Goal: Feedback & Contribution: Submit feedback/report problem

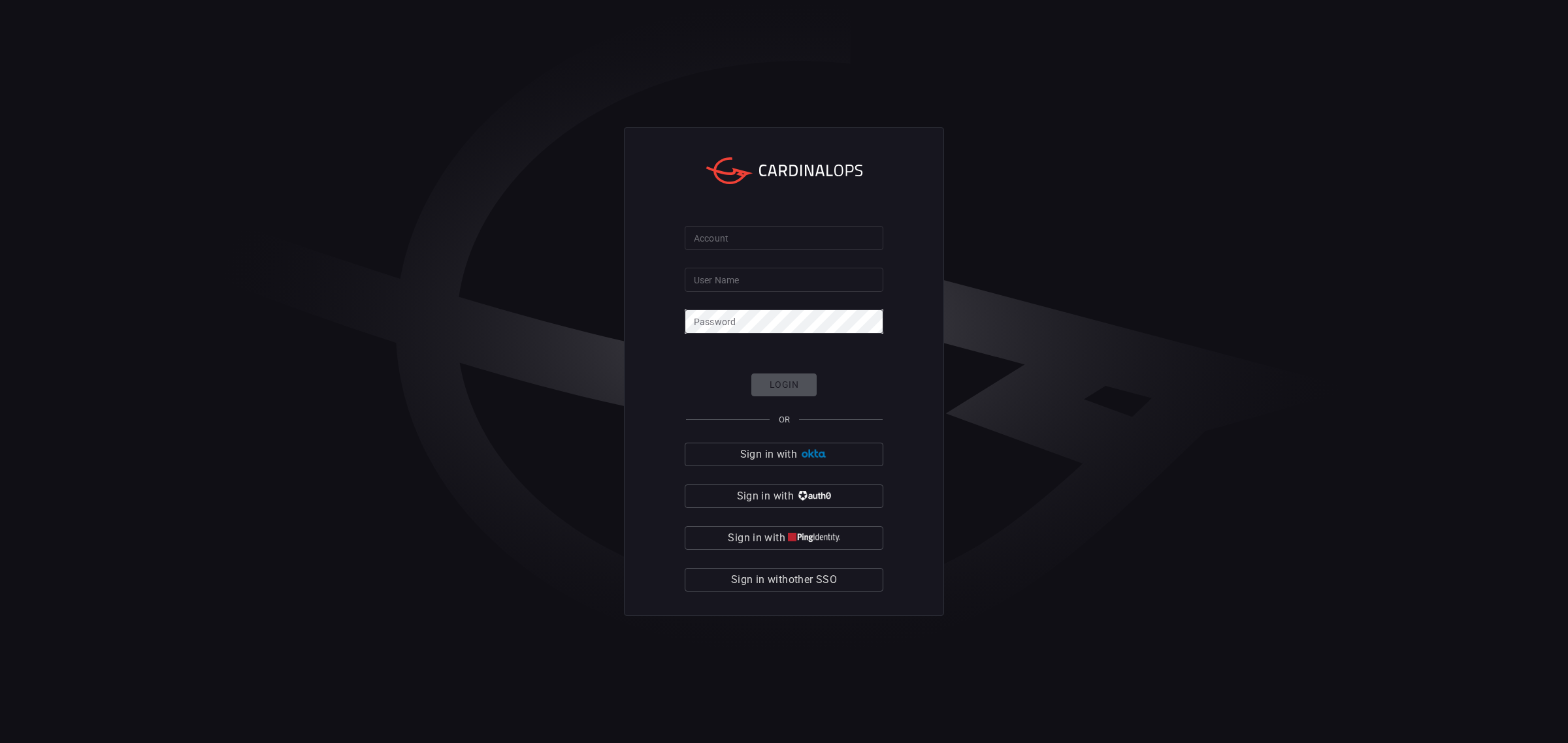
type input "maimon"
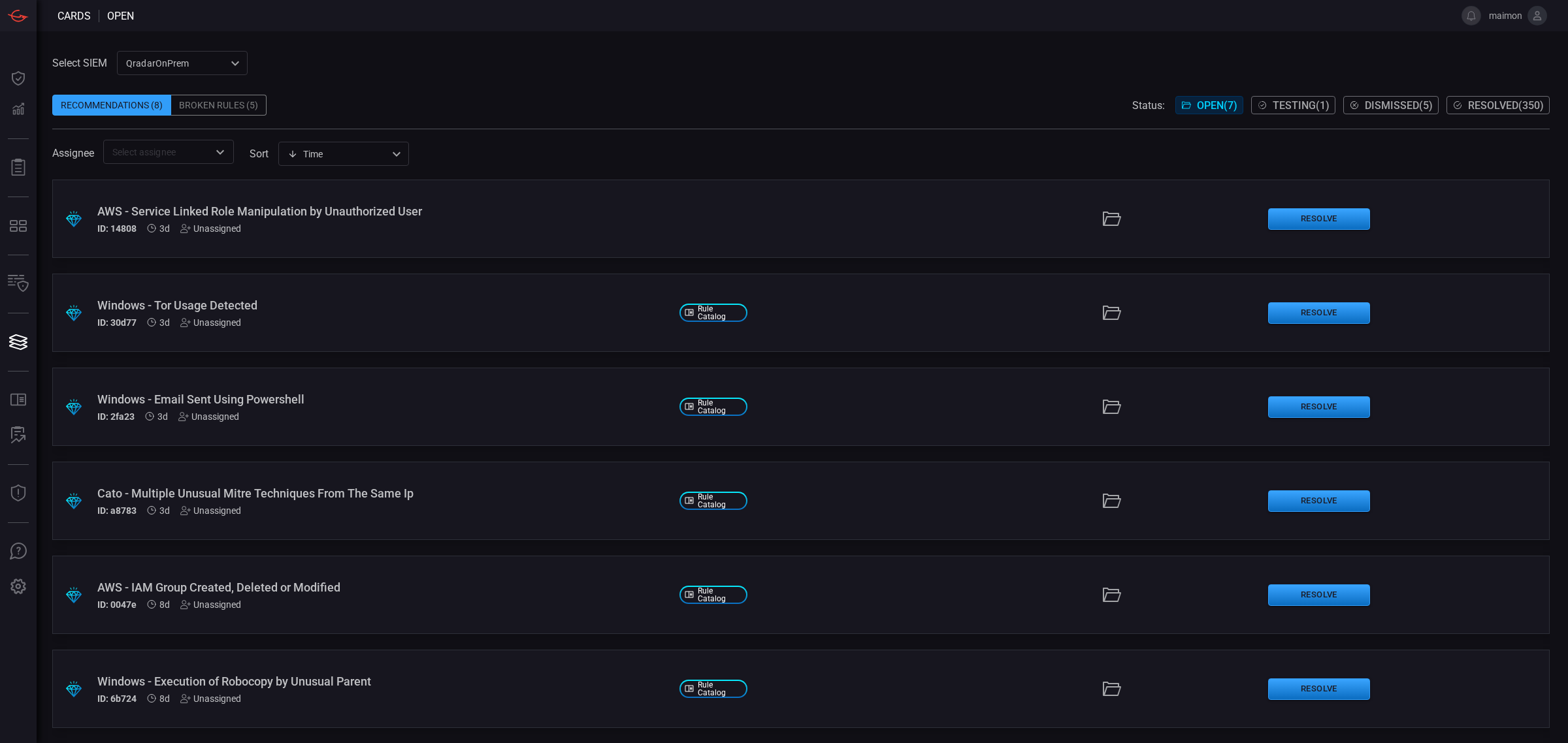
click at [368, 490] on div "Cato - Multiple Unusual Mitre Techniques From The Same Ip" at bounding box center [383, 493] width 572 height 14
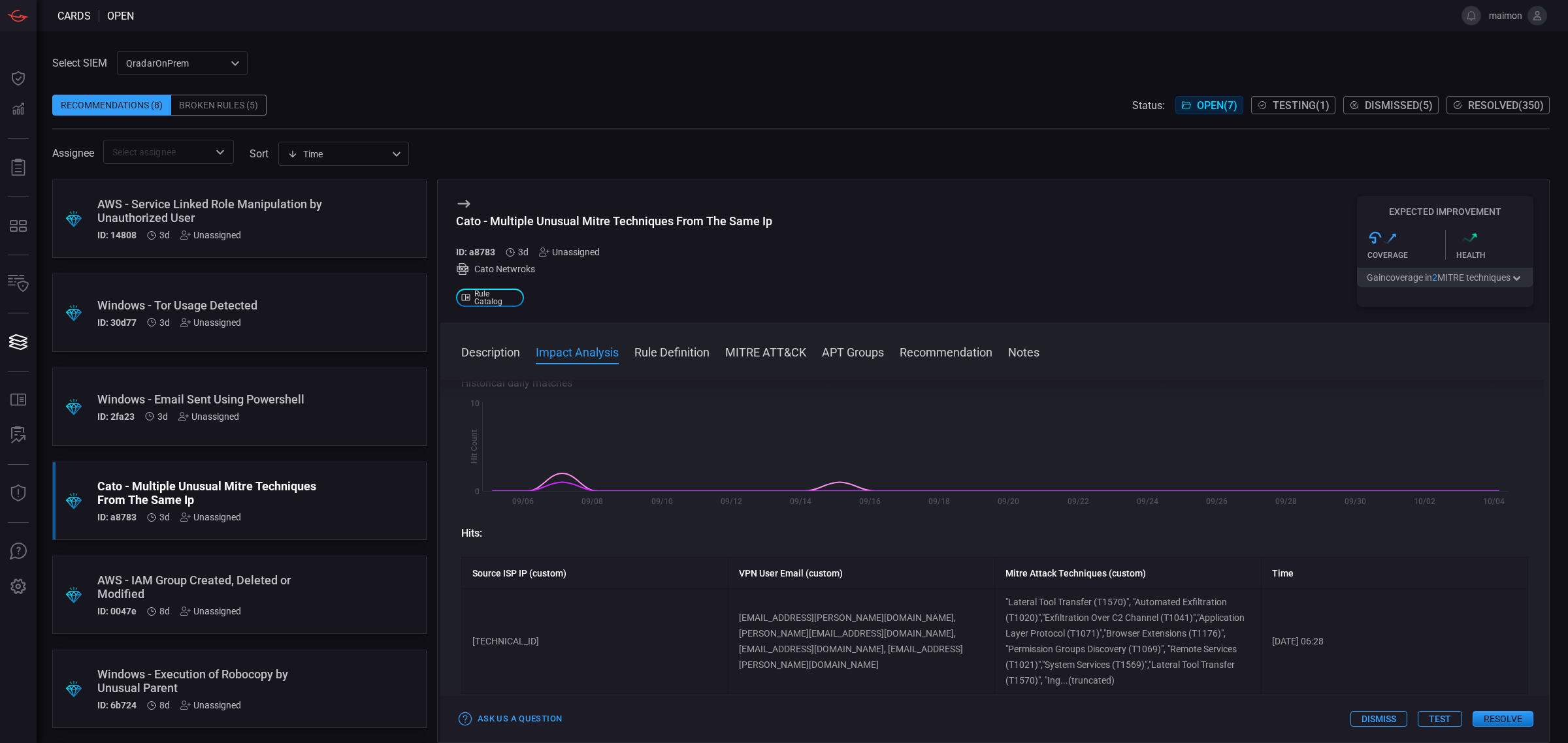
scroll to position [163, 0]
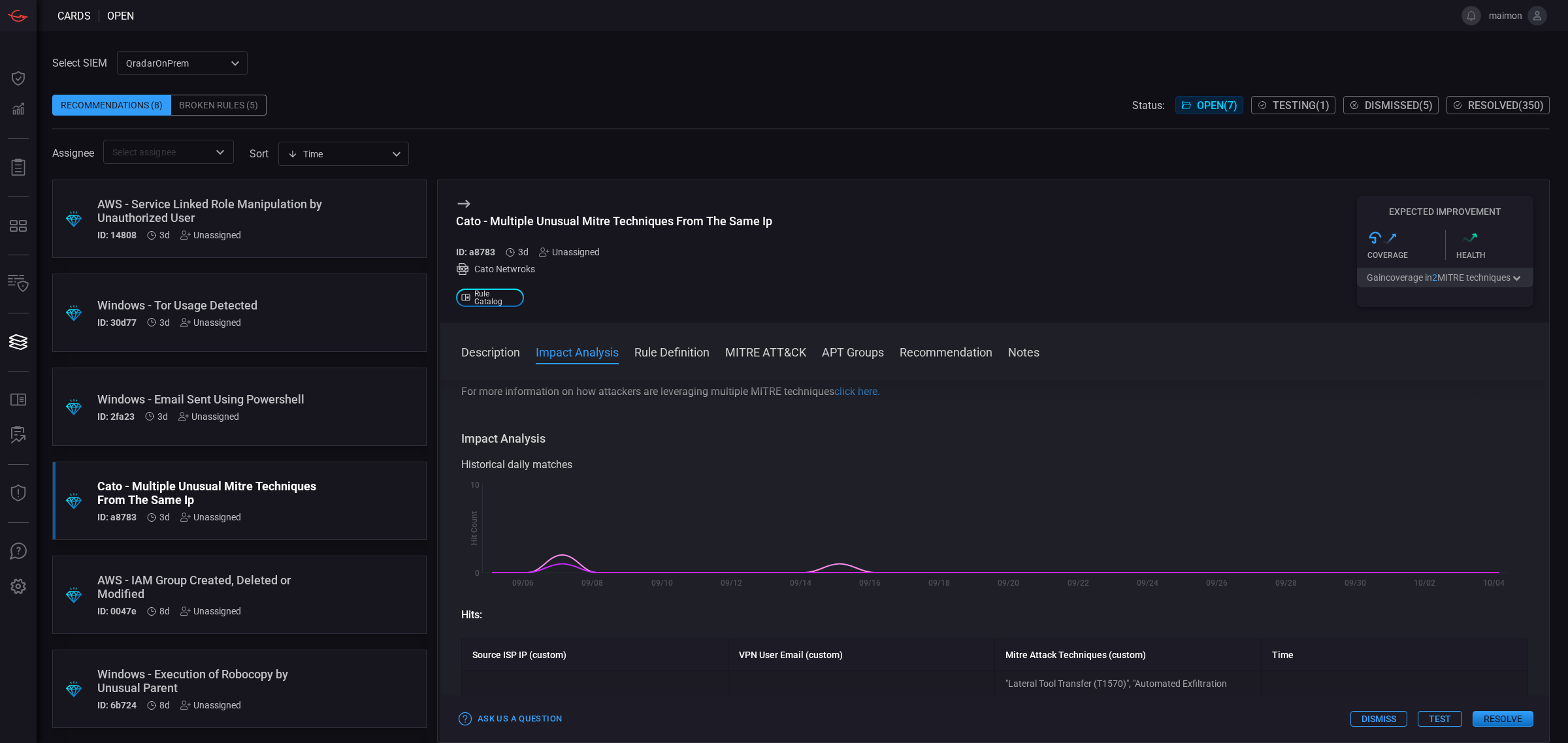
click at [1536, 20] on icon at bounding box center [1536, 15] width 12 height 12
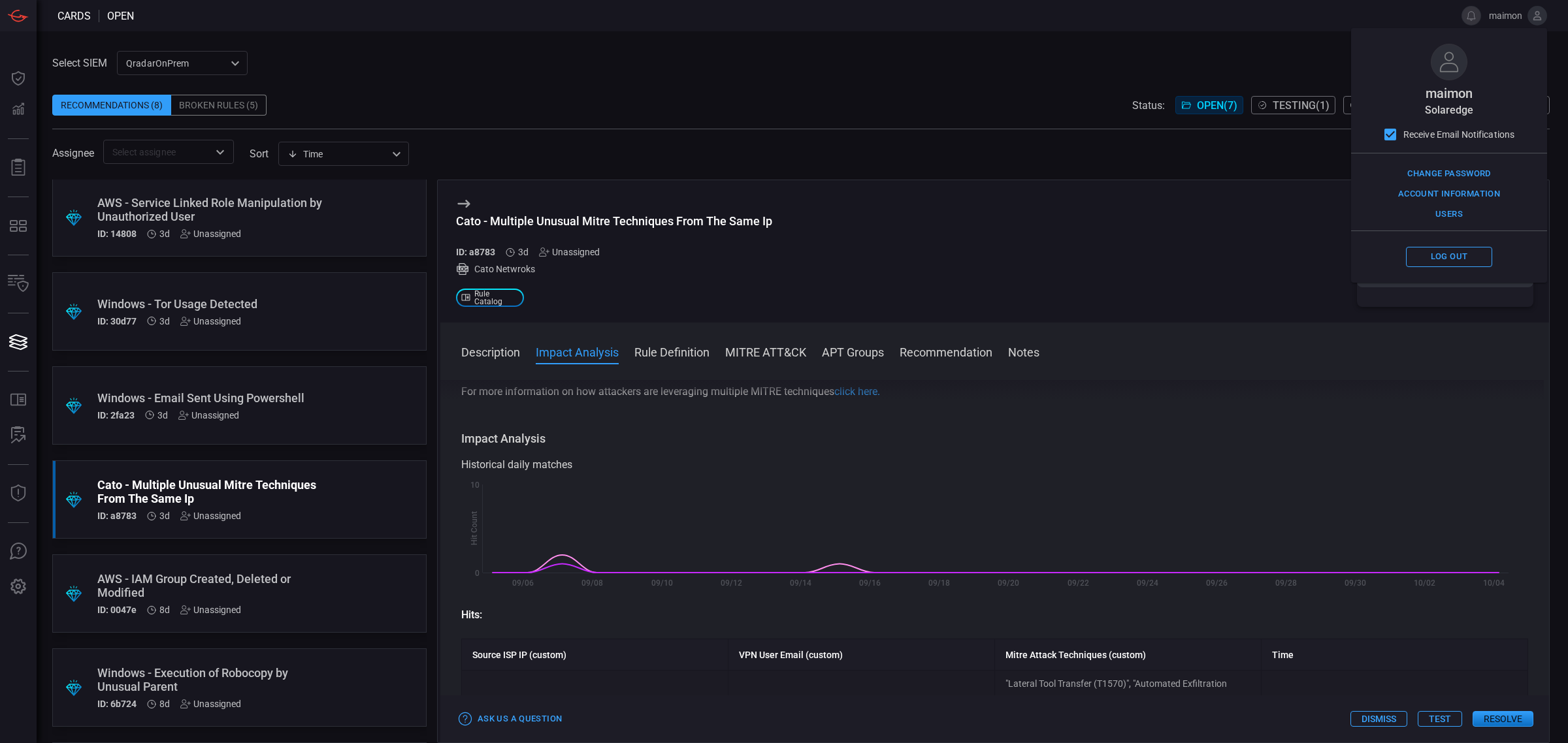
scroll to position [0, 0]
drag, startPoint x: 625, startPoint y: 279, endPoint x: 565, endPoint y: 288, distance: 60.7
click at [625, 279] on div "Cato - Multiple Unusual Mitre Techniques From The Same Ip ID: a8783 3d Unassign…" at bounding box center [614, 251] width 316 height 111
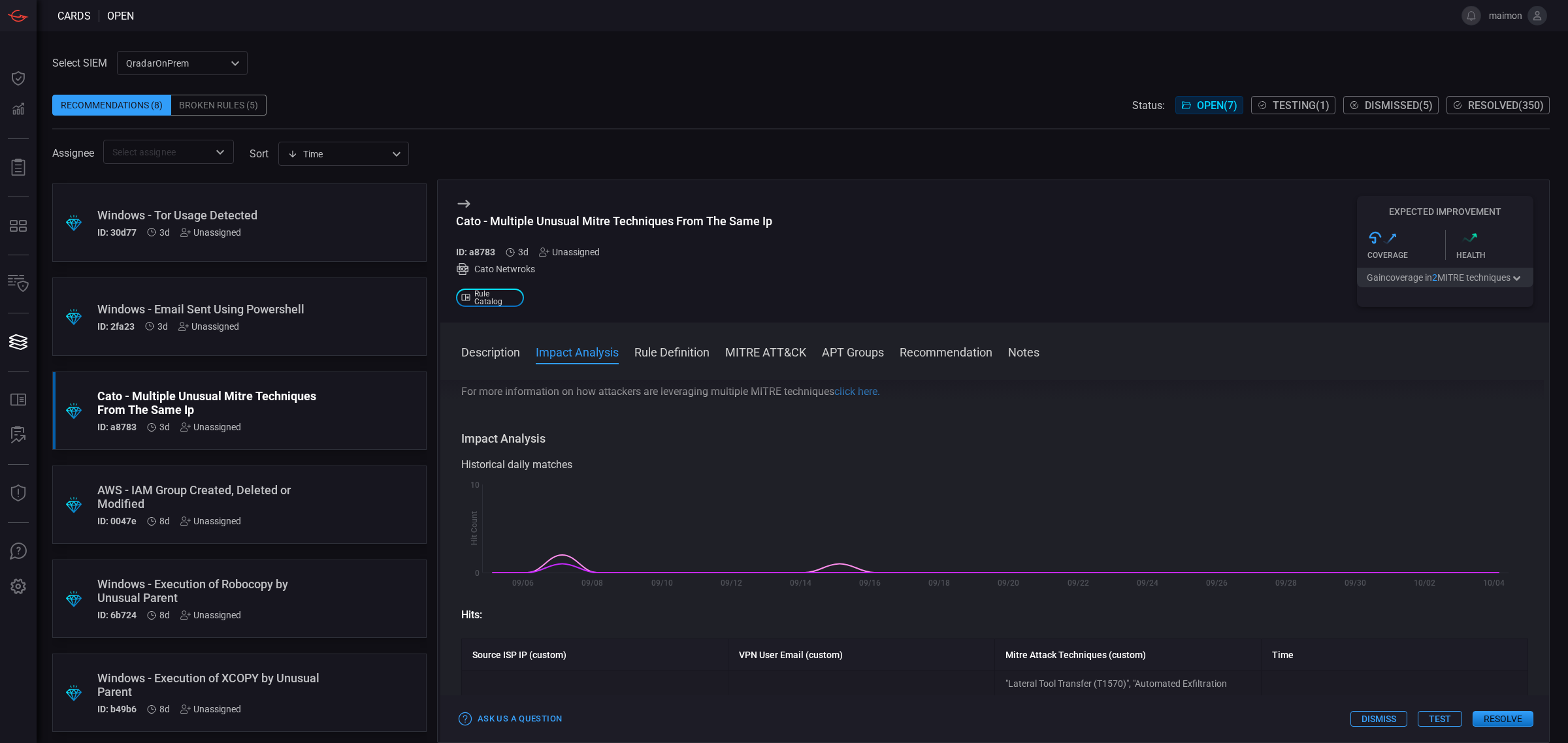
scroll to position [93, 0]
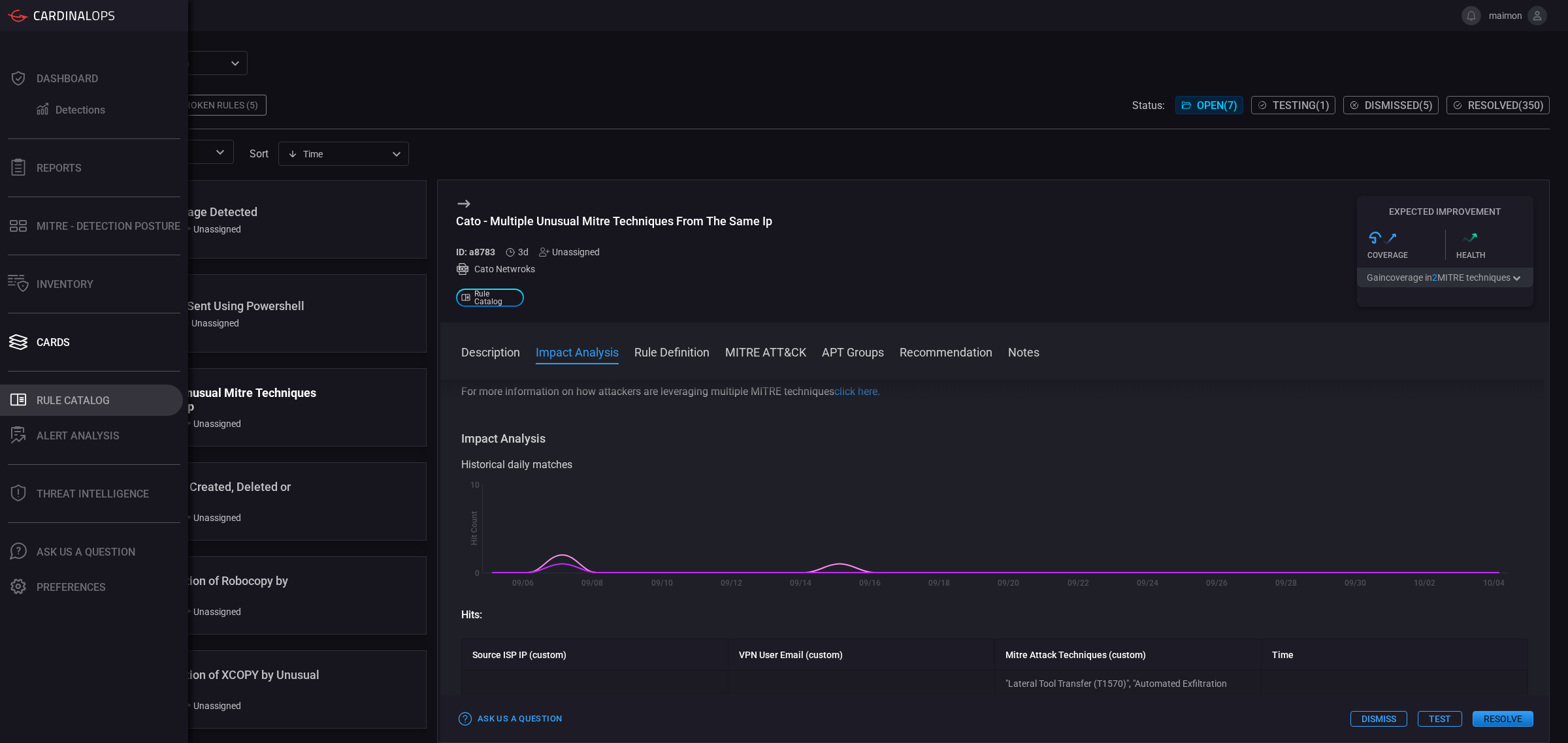
click at [57, 398] on div "Rule Catalog" at bounding box center [73, 400] width 73 height 12
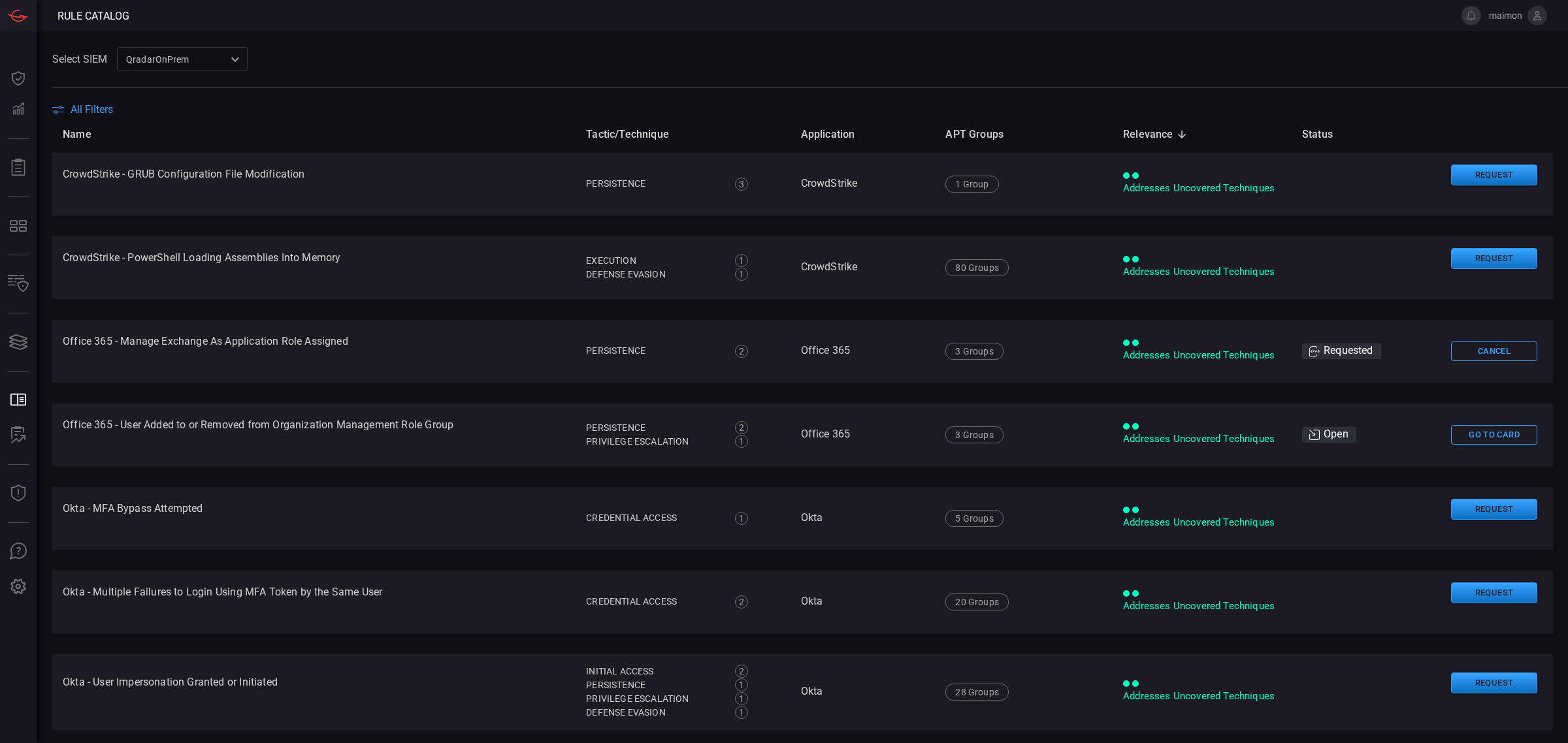
click at [97, 103] on span "All Filters" at bounding box center [92, 109] width 43 height 12
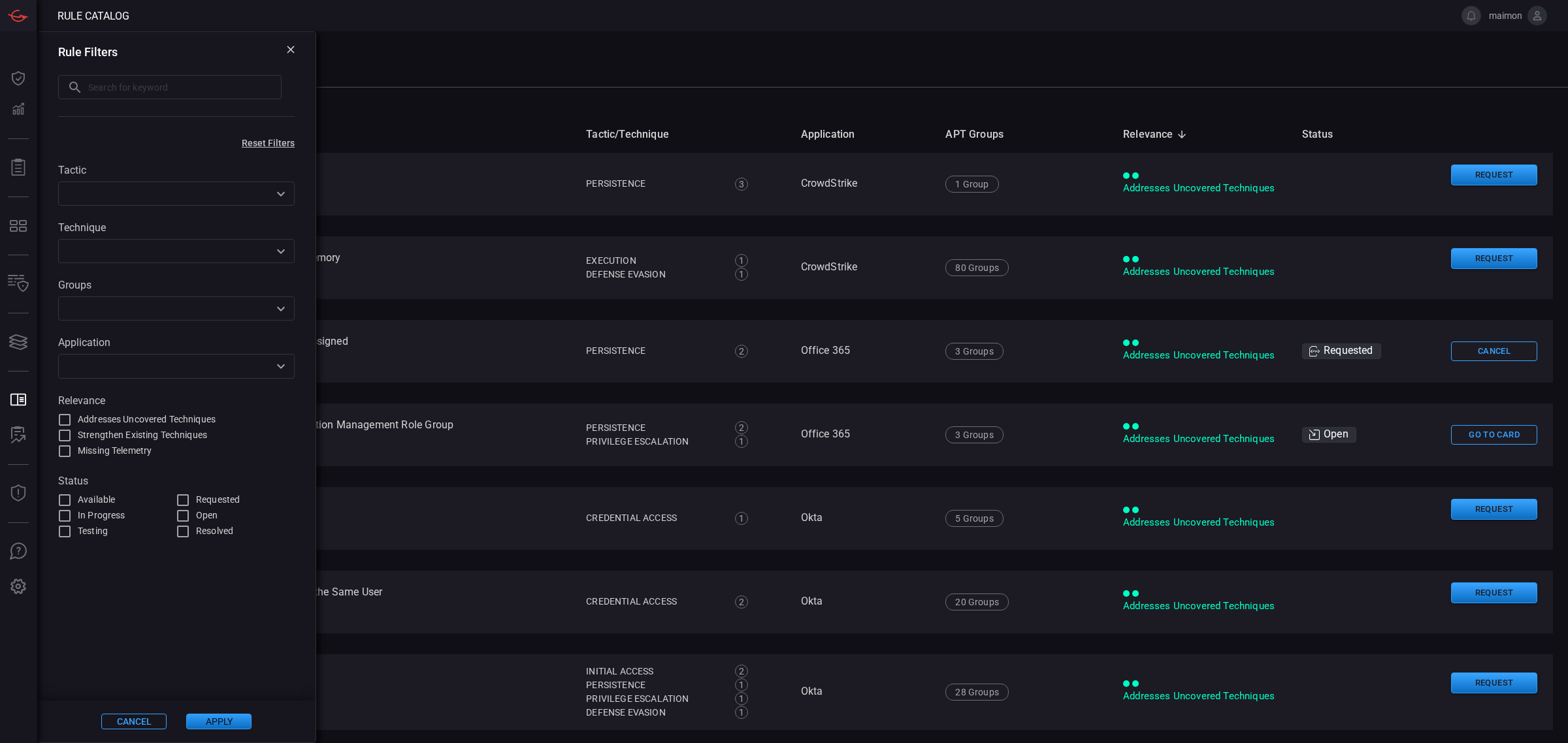
click at [135, 380] on div "Tactic ​ Technique ​ Groups ​ Application ​ Relevance Addresses Uncovered Techn…" at bounding box center [176, 343] width 278 height 391
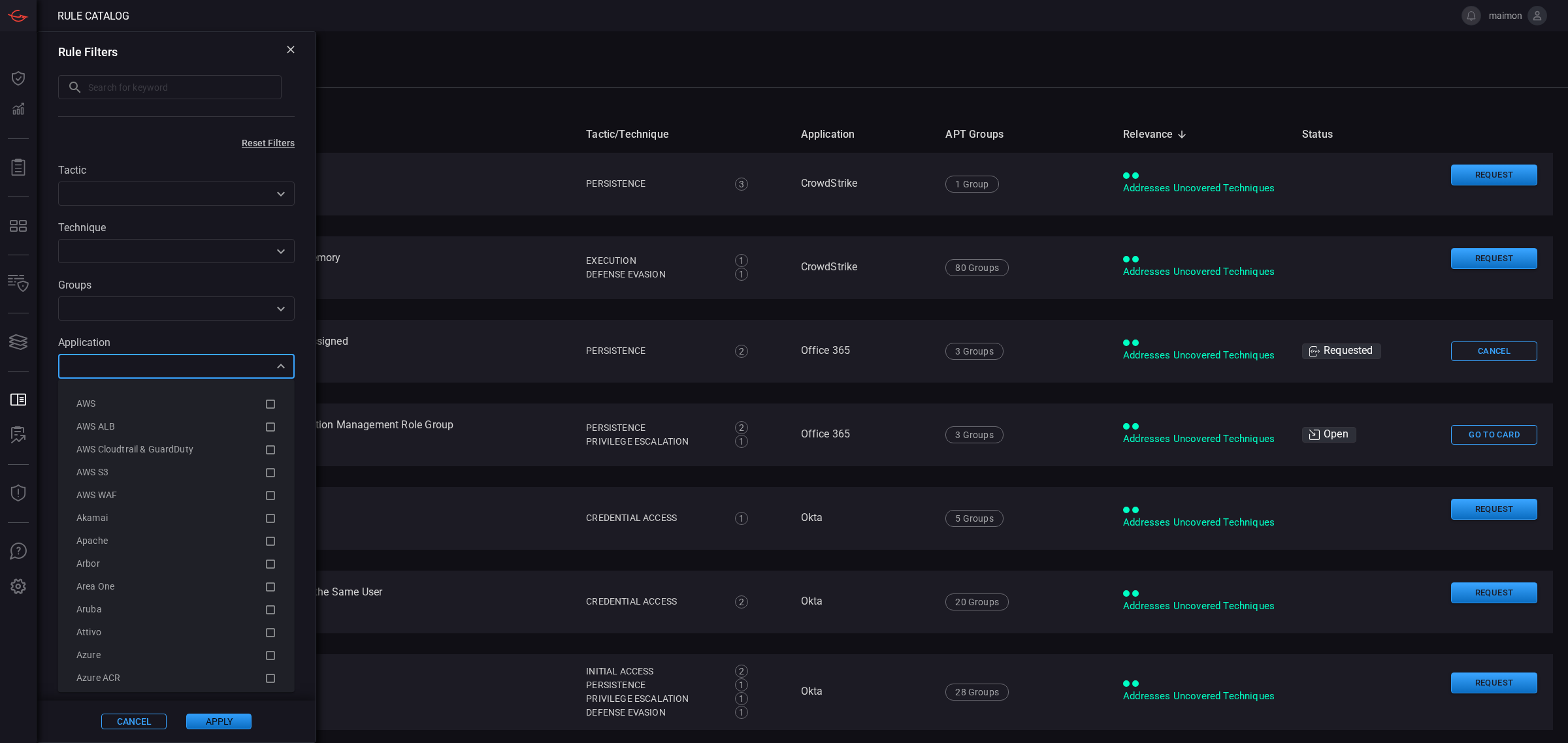
click at [142, 374] on input "text" at bounding box center [165, 366] width 207 height 16
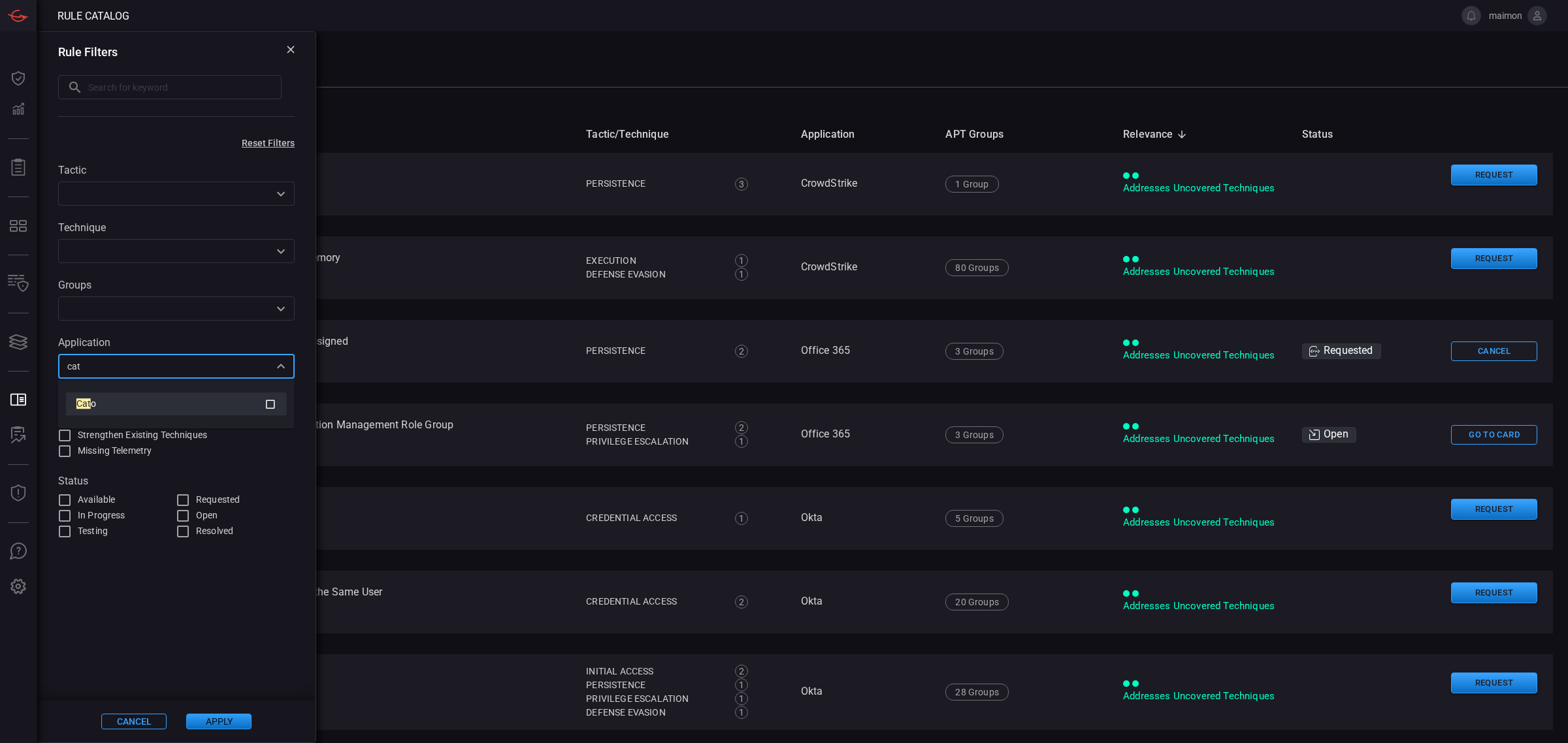
click at [137, 402] on div "Cat o" at bounding box center [170, 404] width 188 height 14
type input "cat"
click at [222, 721] on button "Apply" at bounding box center [219, 721] width 65 height 16
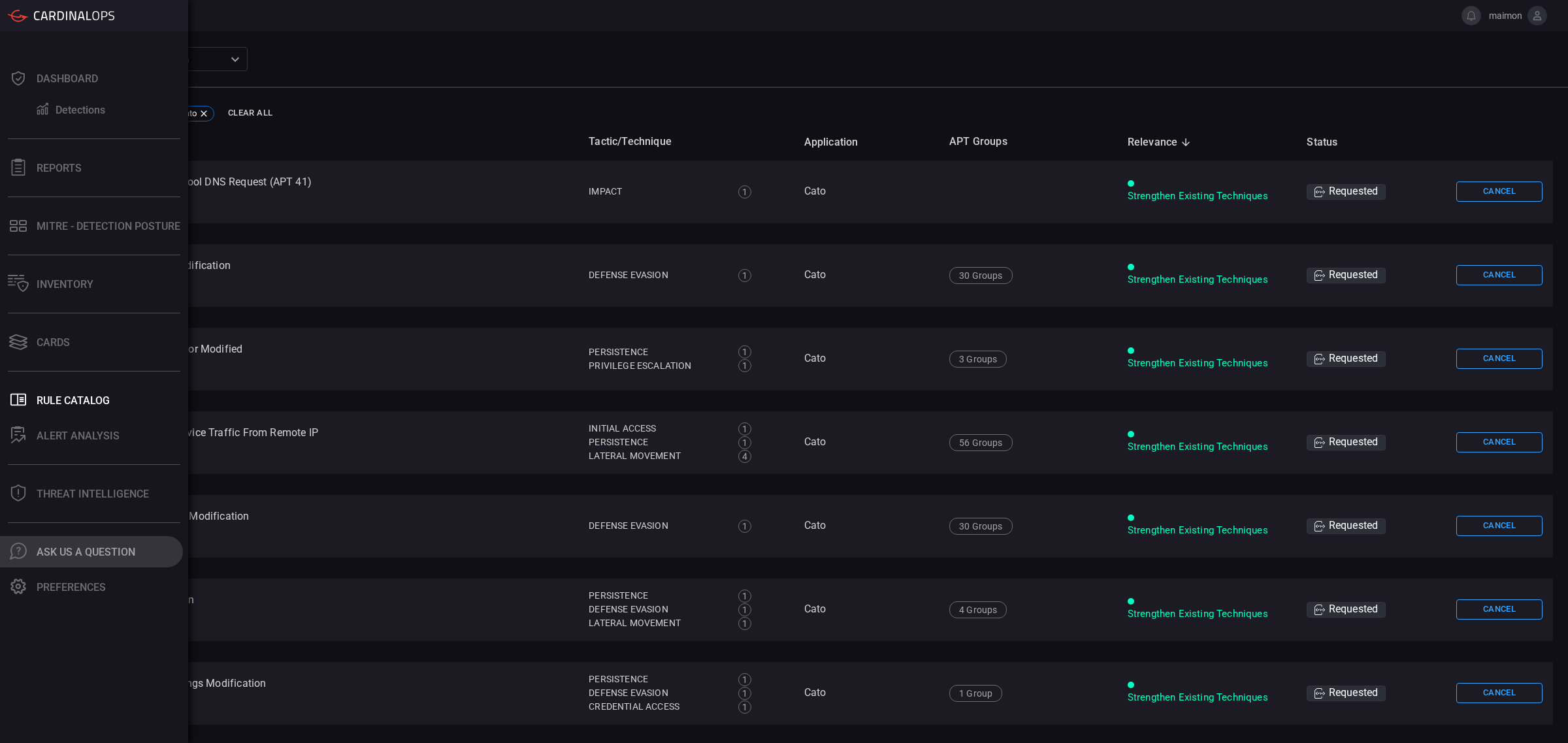
click at [18, 547] on icon at bounding box center [19, 550] width 4 height 6
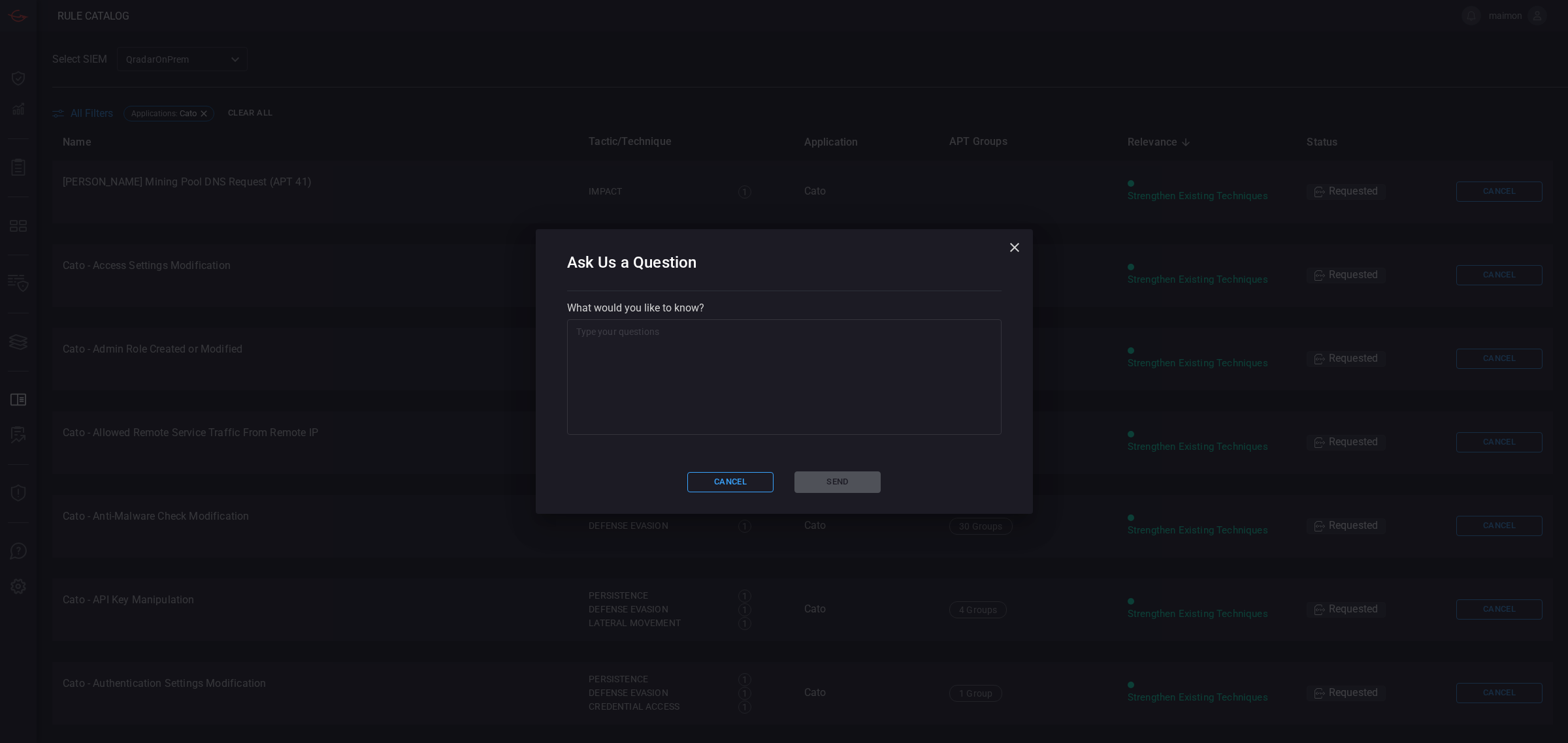
drag, startPoint x: 867, startPoint y: 305, endPoint x: 831, endPoint y: 343, distance: 52.3
click at [867, 305] on p "What would you like to know?" at bounding box center [784, 308] width 434 height 12
click at [831, 343] on textarea at bounding box center [784, 377] width 416 height 104
click at [631, 354] on textarea at bounding box center [784, 377] width 416 height 104
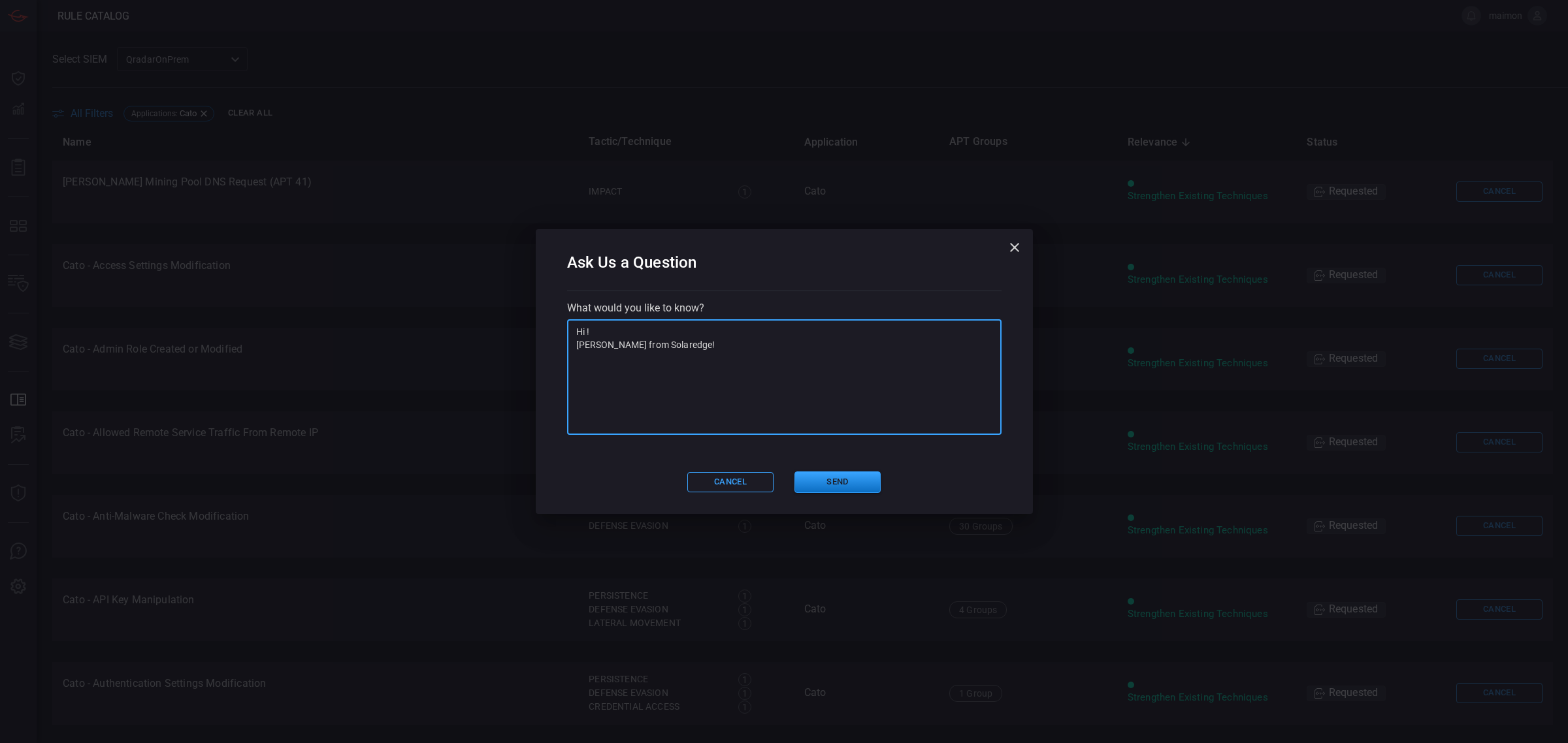
paste textarea "I requested CATO rules a long time ago. I think it's been almost a month.. I st…"
drag, startPoint x: 750, startPoint y: 421, endPoint x: 572, endPoint y: 431, distance: 178.3
click at [572, 431] on div "Hi ! Guy Maimon from Solaredge! I requested CATO rules a long time ago. I think…" at bounding box center [784, 377] width 434 height 115
type textarea "Hi ! Guy Maimon from Solaredge! I requested CATO rules a long time ago. I think…"
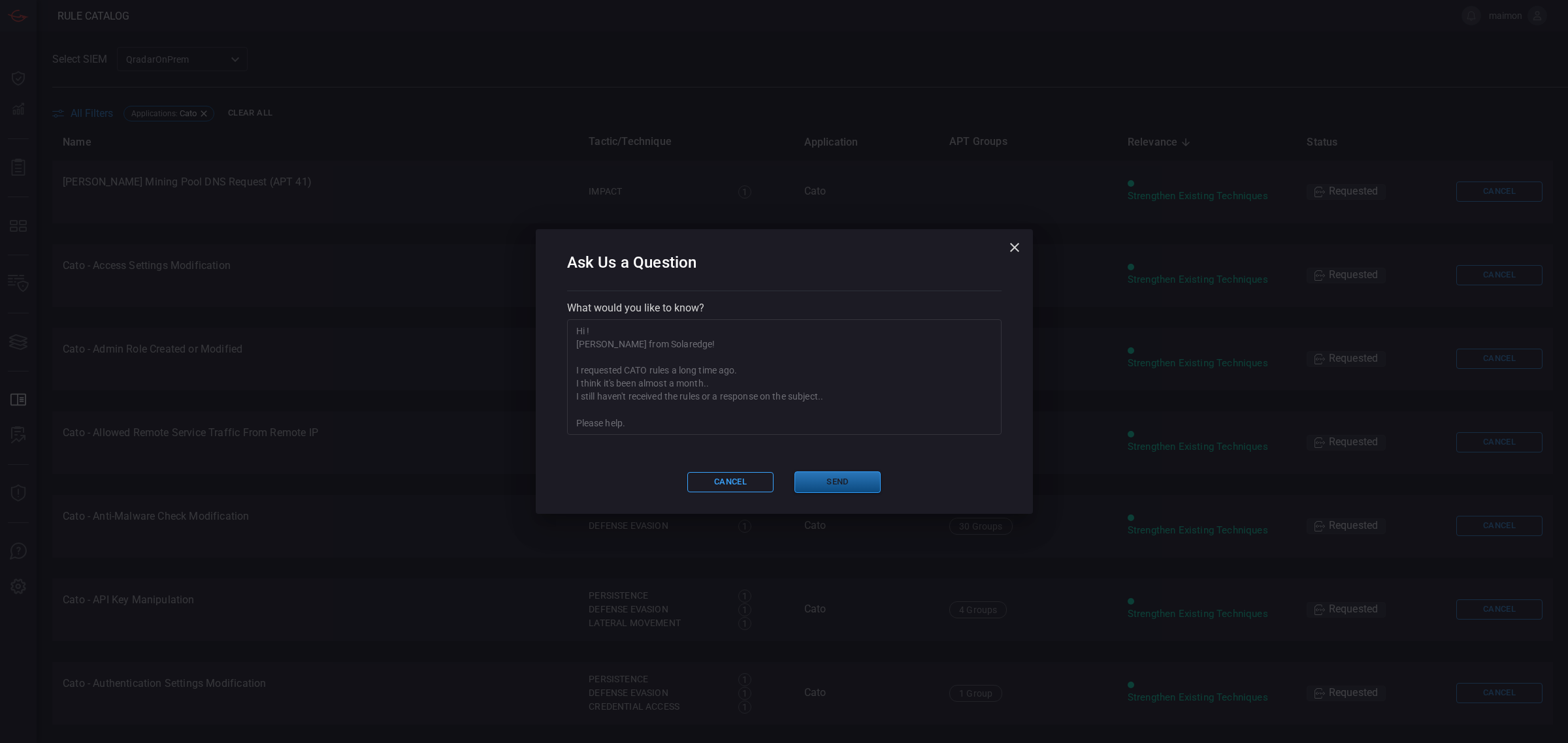
click at [841, 486] on button "Send" at bounding box center [837, 481] width 86 height 21
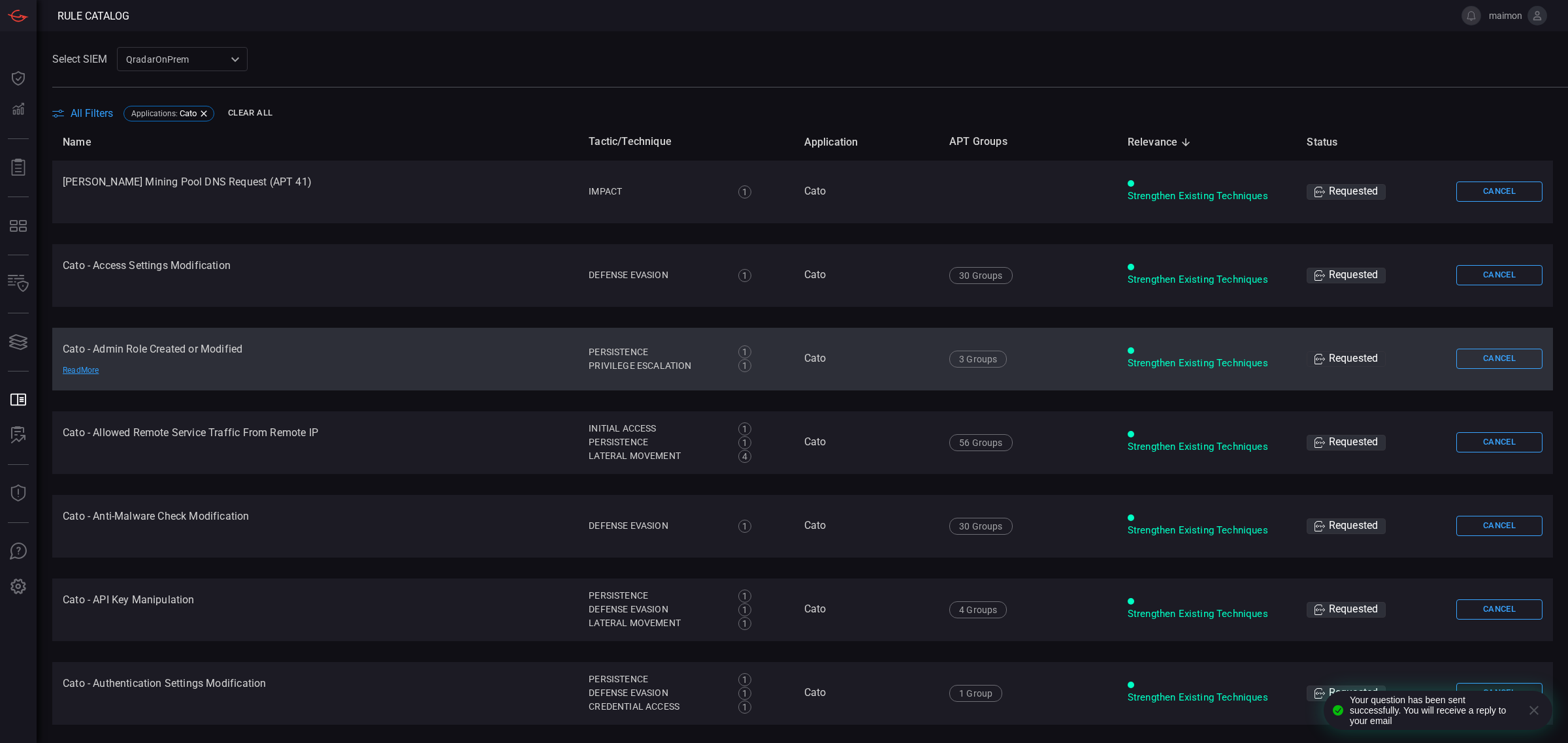
scroll to position [408, 0]
